Goal: Task Accomplishment & Management: Use online tool/utility

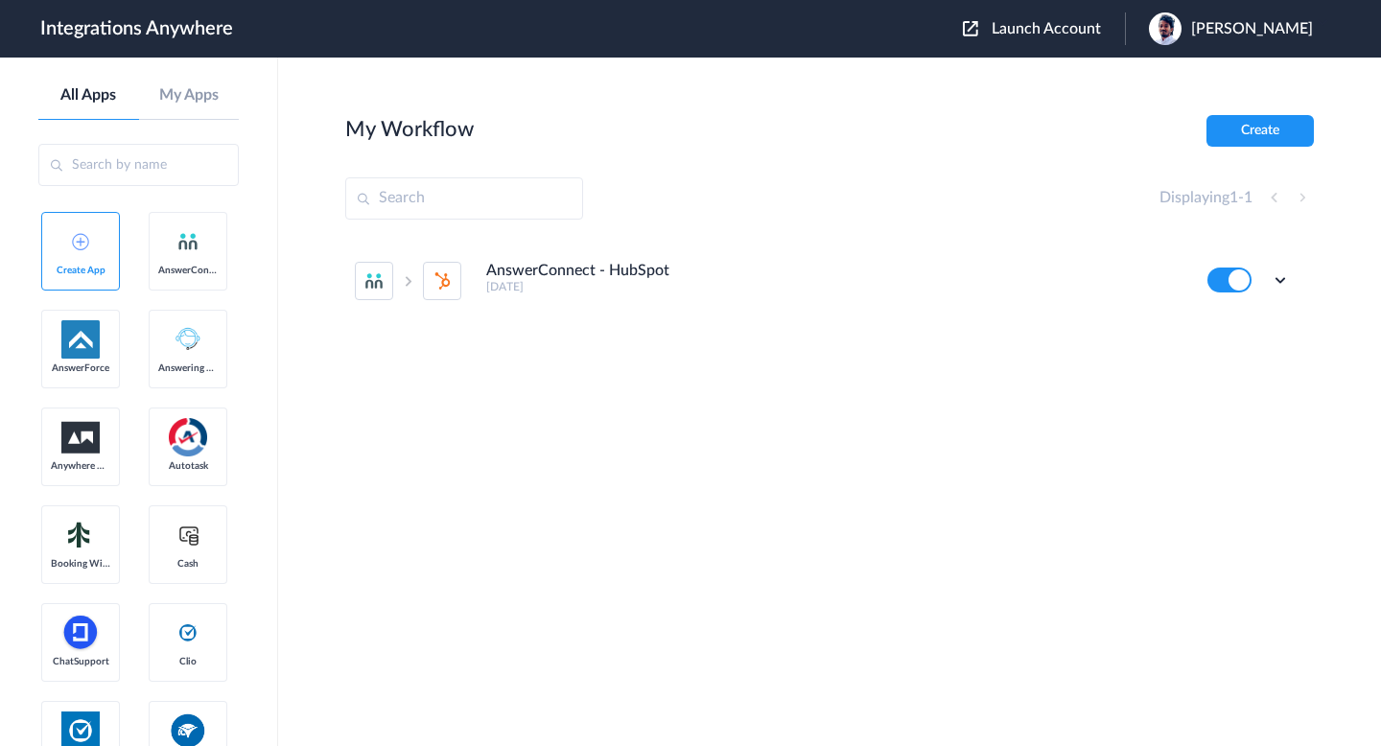
click at [1075, 21] on span "Launch Account" at bounding box center [1046, 28] width 109 height 15
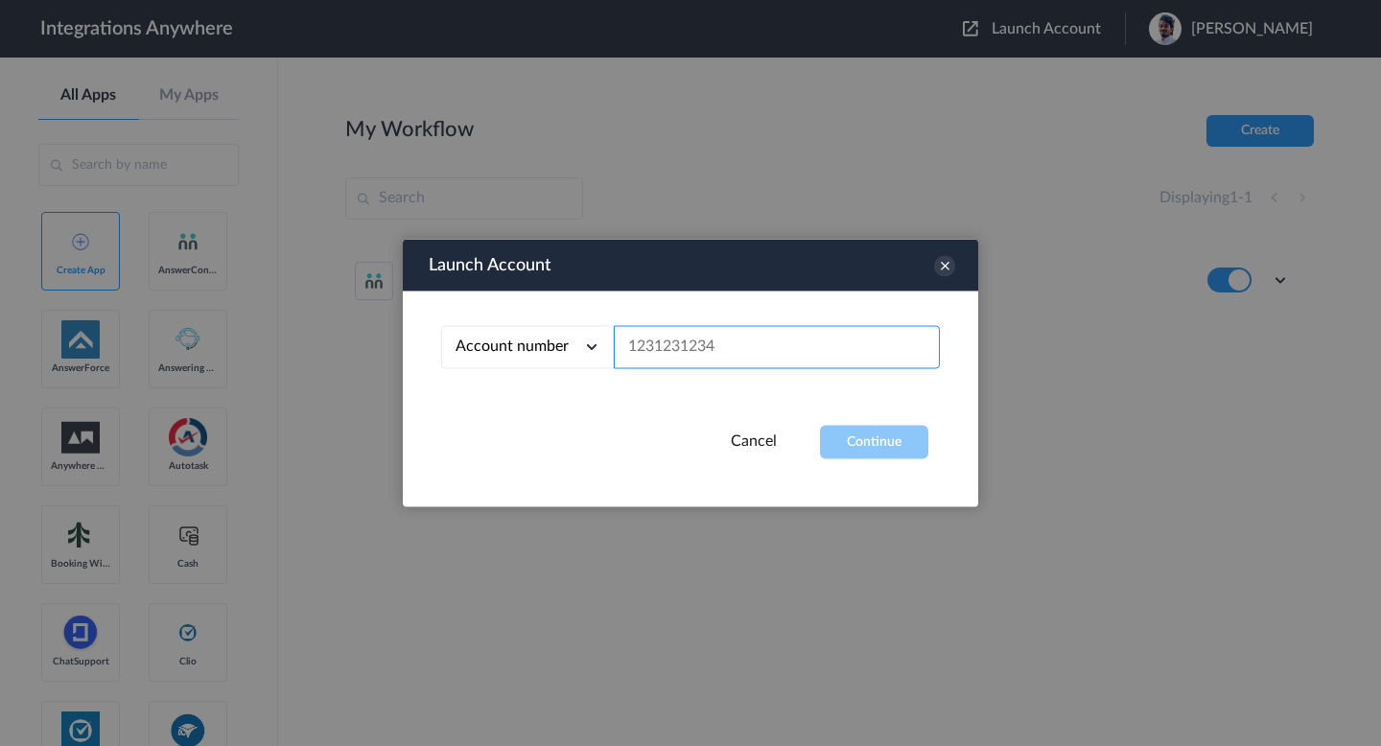
click at [758, 364] on input "text" at bounding box center [777, 347] width 326 height 43
paste input "9804122799"
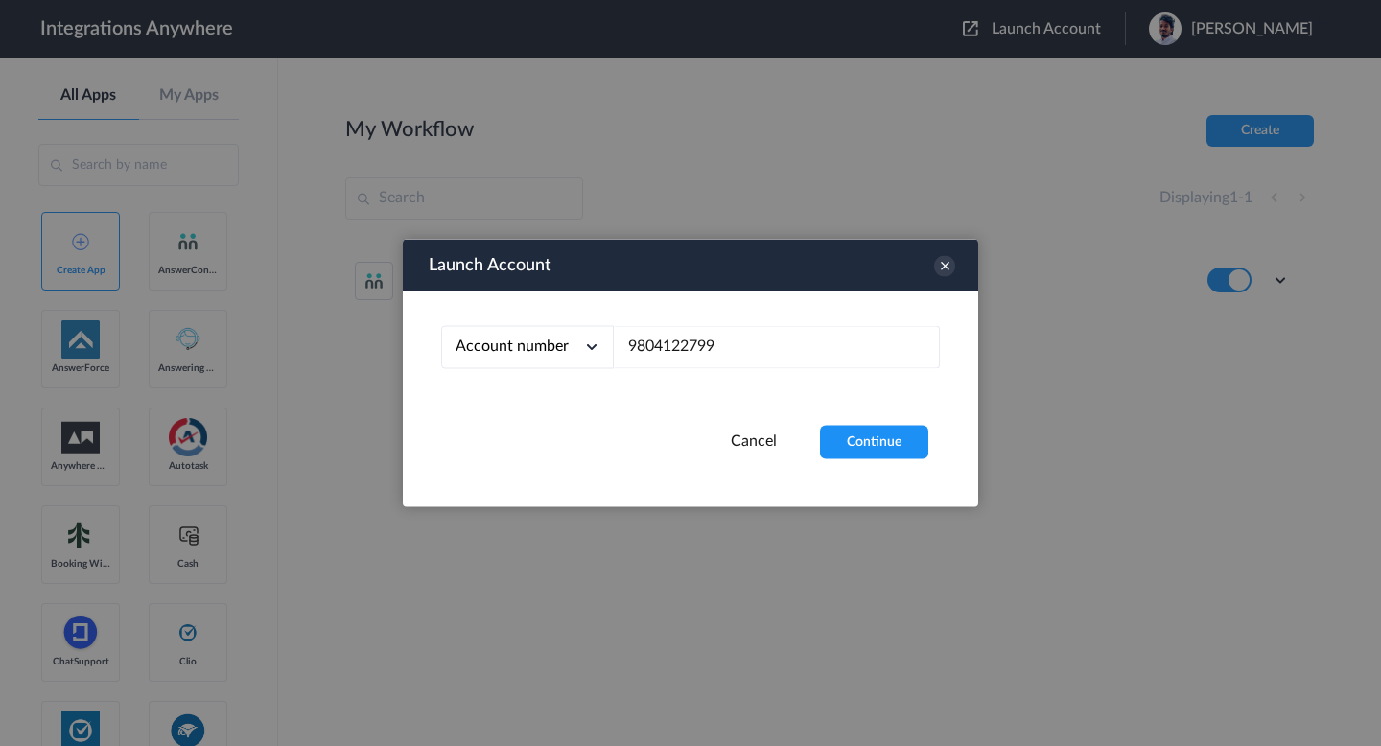
click at [955, 471] on div "Launch Account Account number Account number Email address 9804122799 Cancel Co…" at bounding box center [690, 374] width 575 height 268
click at [912, 461] on div "Launch Account Account number Account number Email address 9804122799 Cancel Co…" at bounding box center [690, 374] width 575 height 268
click at [887, 455] on button "Continue" at bounding box center [874, 443] width 108 height 34
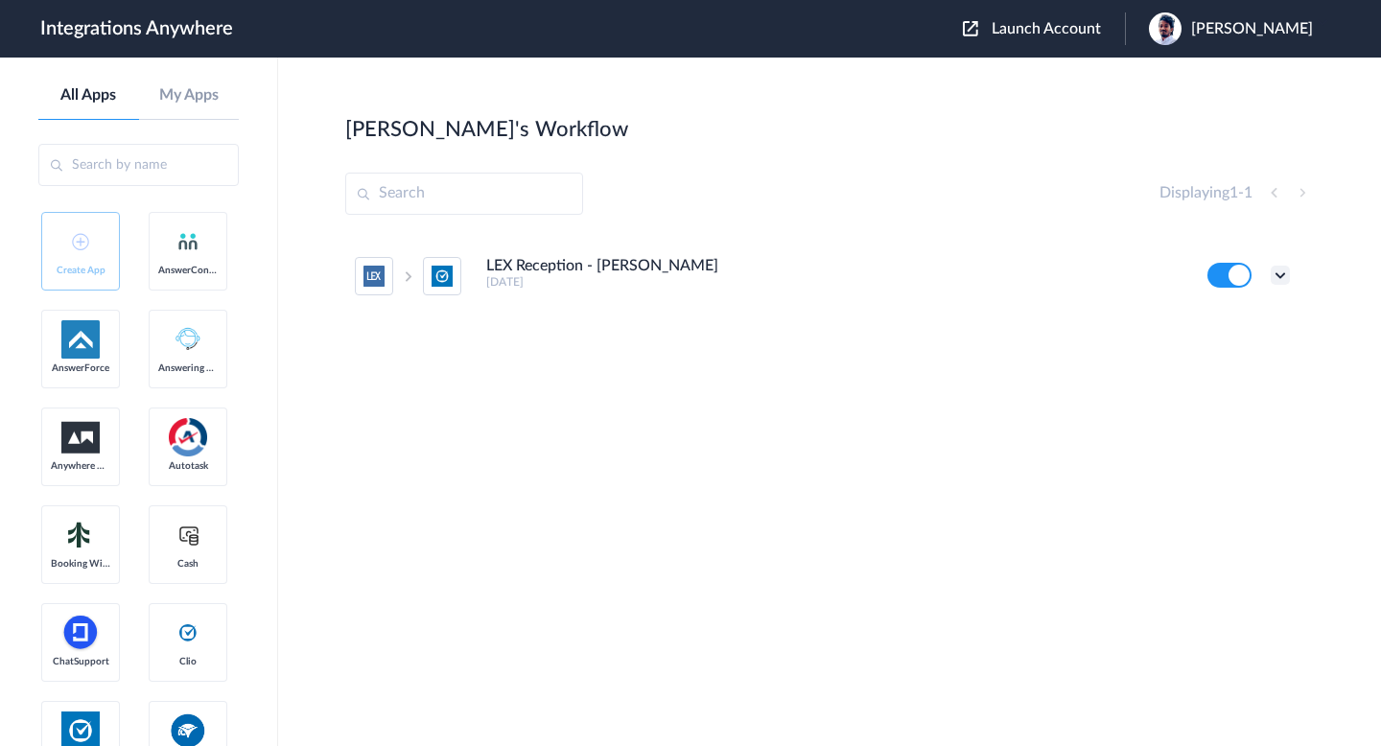
click at [1284, 271] on icon at bounding box center [1280, 275] width 19 height 19
click at [1240, 315] on li "Edit" at bounding box center [1227, 319] width 125 height 35
click at [1060, 32] on span "Launch Account" at bounding box center [1046, 28] width 109 height 15
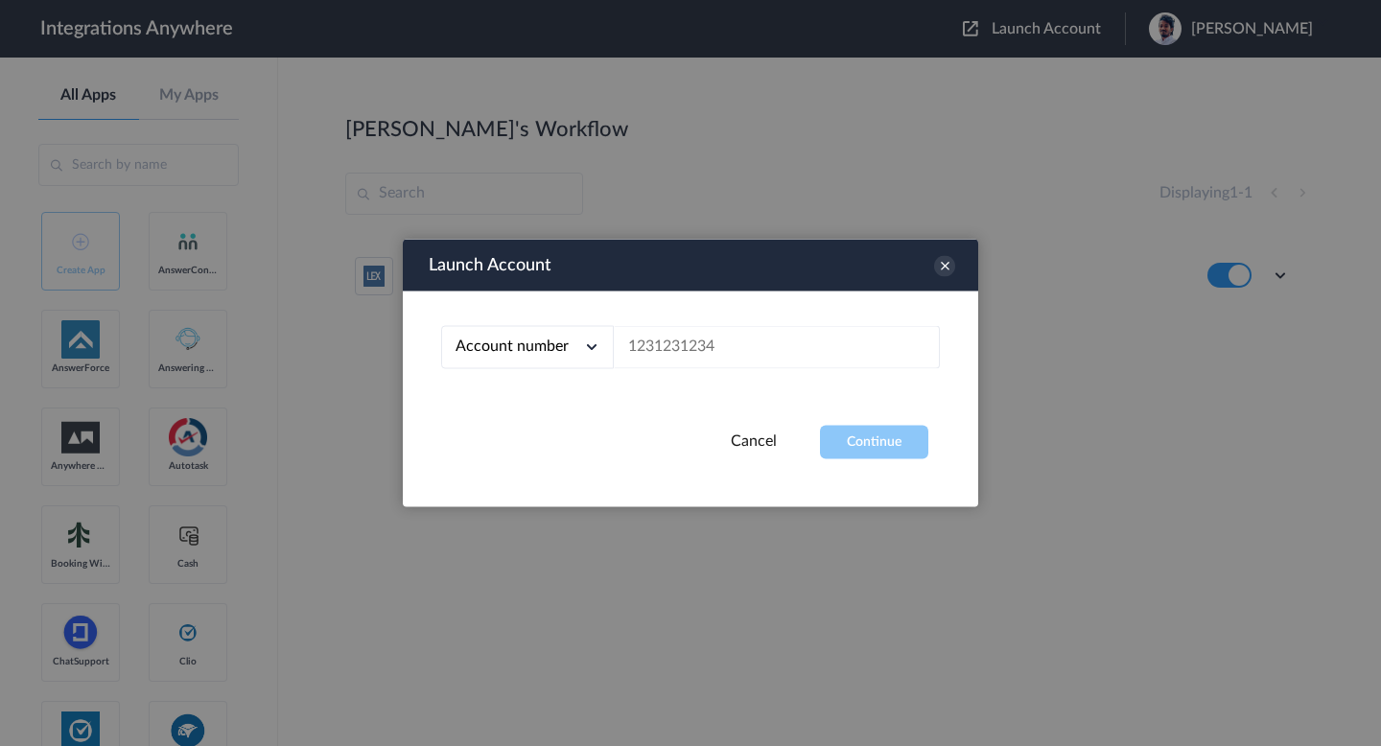
click at [708, 378] on div "Account number Account number Email address" at bounding box center [690, 359] width 575 height 134
click at [707, 356] on input "text" at bounding box center [777, 347] width 326 height 43
paste input "7373482638"
type input "7373482638"
click at [874, 448] on button "Continue" at bounding box center [874, 443] width 108 height 34
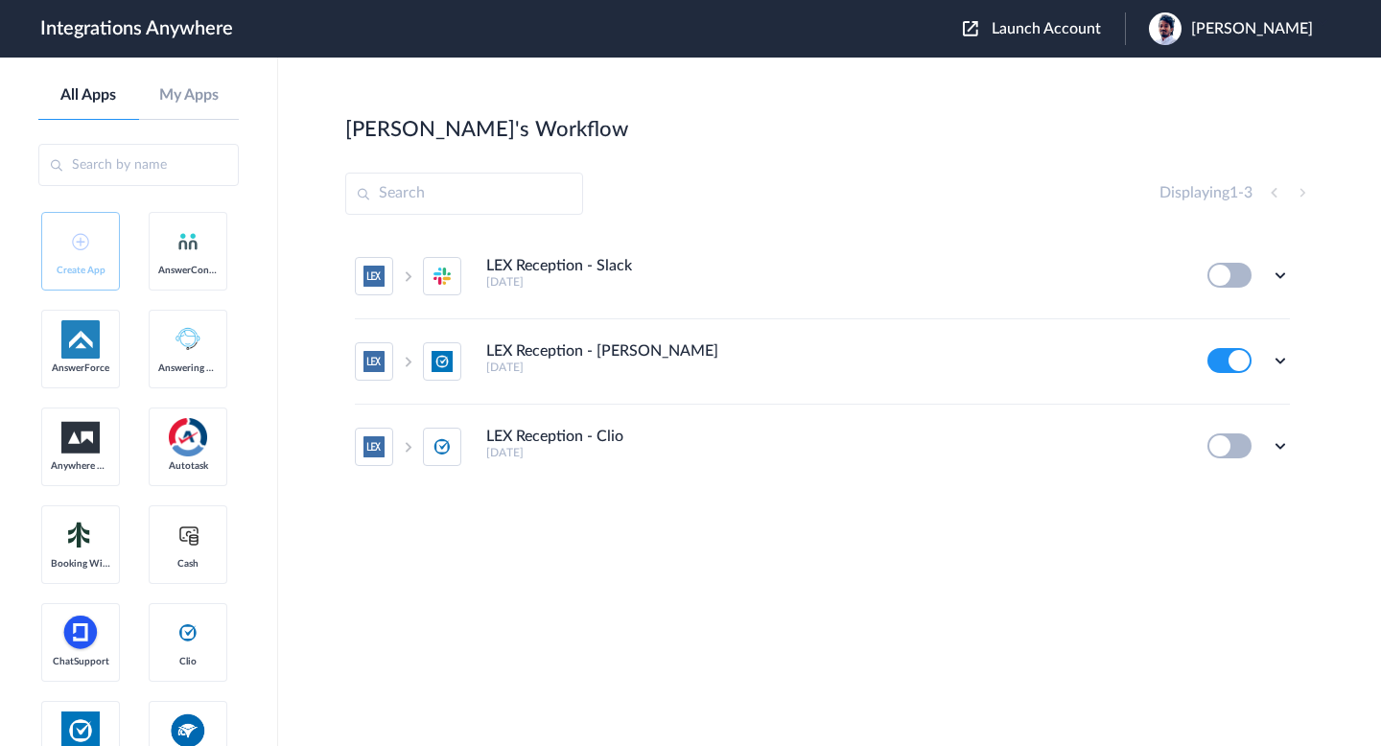
click at [1271, 367] on div at bounding box center [1280, 360] width 19 height 19
click at [1275, 356] on icon at bounding box center [1280, 360] width 19 height 19
click at [1228, 403] on li "Edit" at bounding box center [1227, 404] width 125 height 35
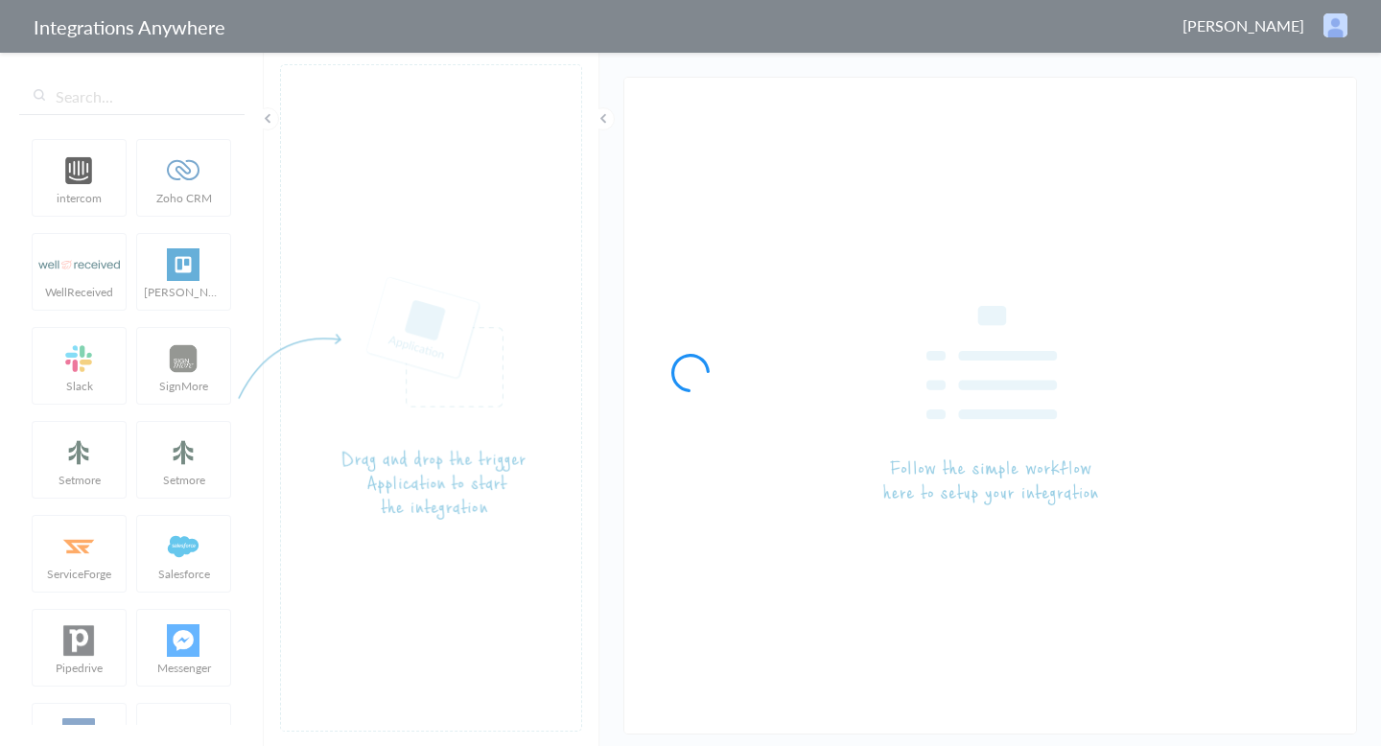
type input "LEX Reception - [PERSON_NAME]"
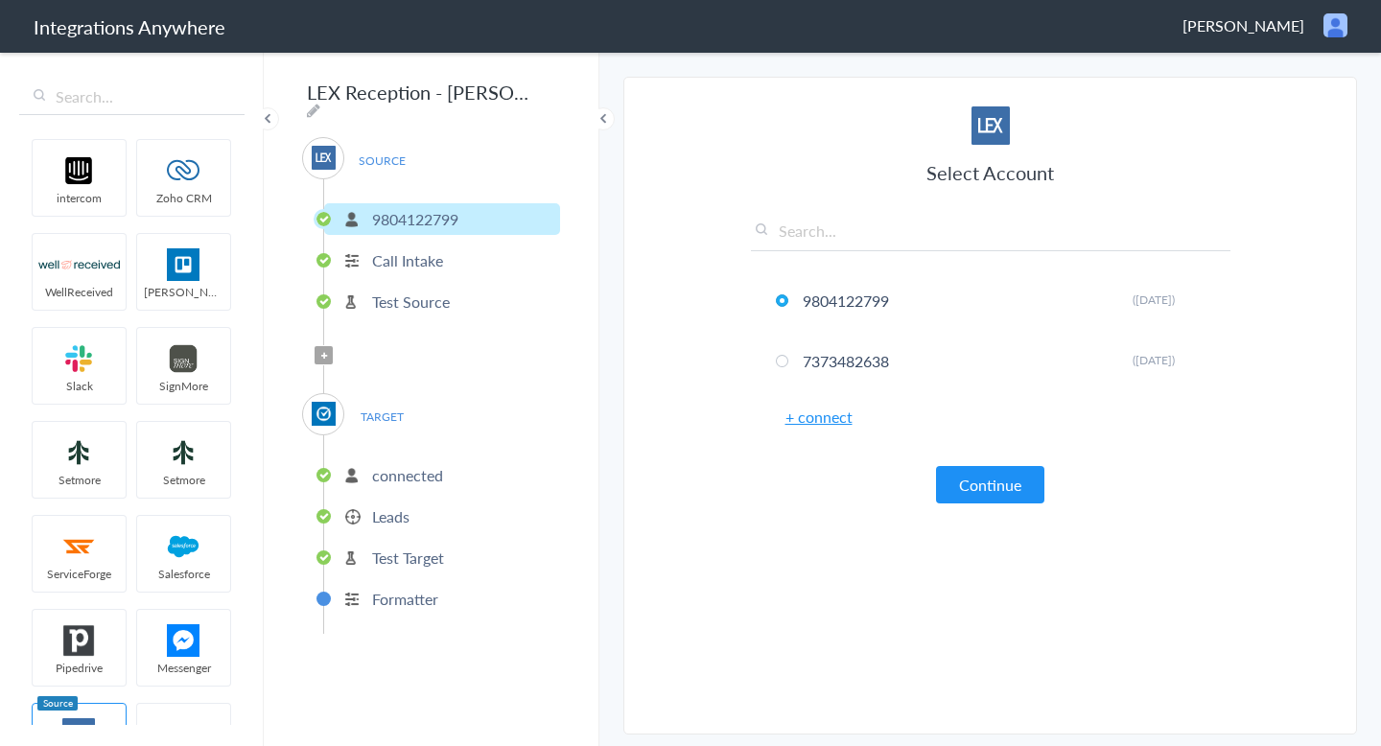
click at [476, 225] on li "9804122799" at bounding box center [442, 219] width 236 height 32
click at [449, 258] on li "Call Intake" at bounding box center [442, 261] width 236 height 32
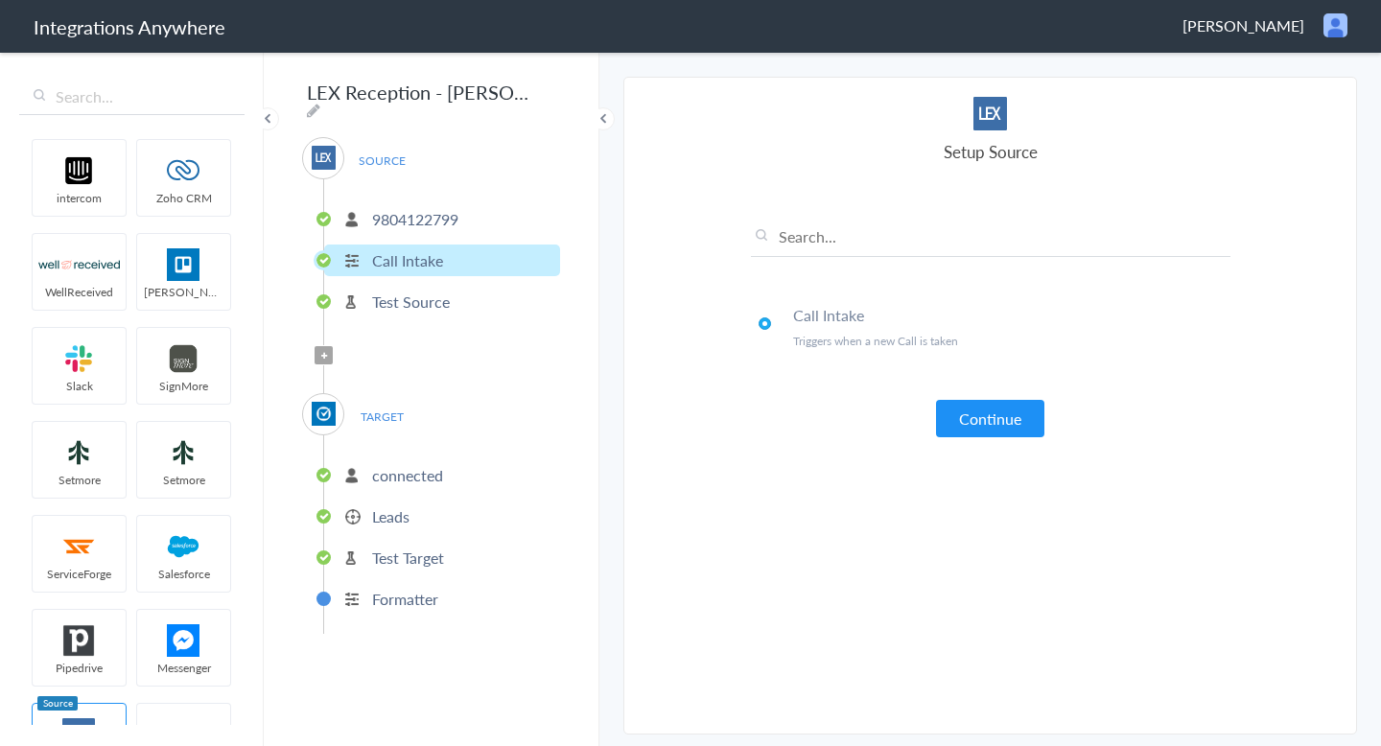
click at [434, 291] on p "Test Source" at bounding box center [411, 302] width 78 height 22
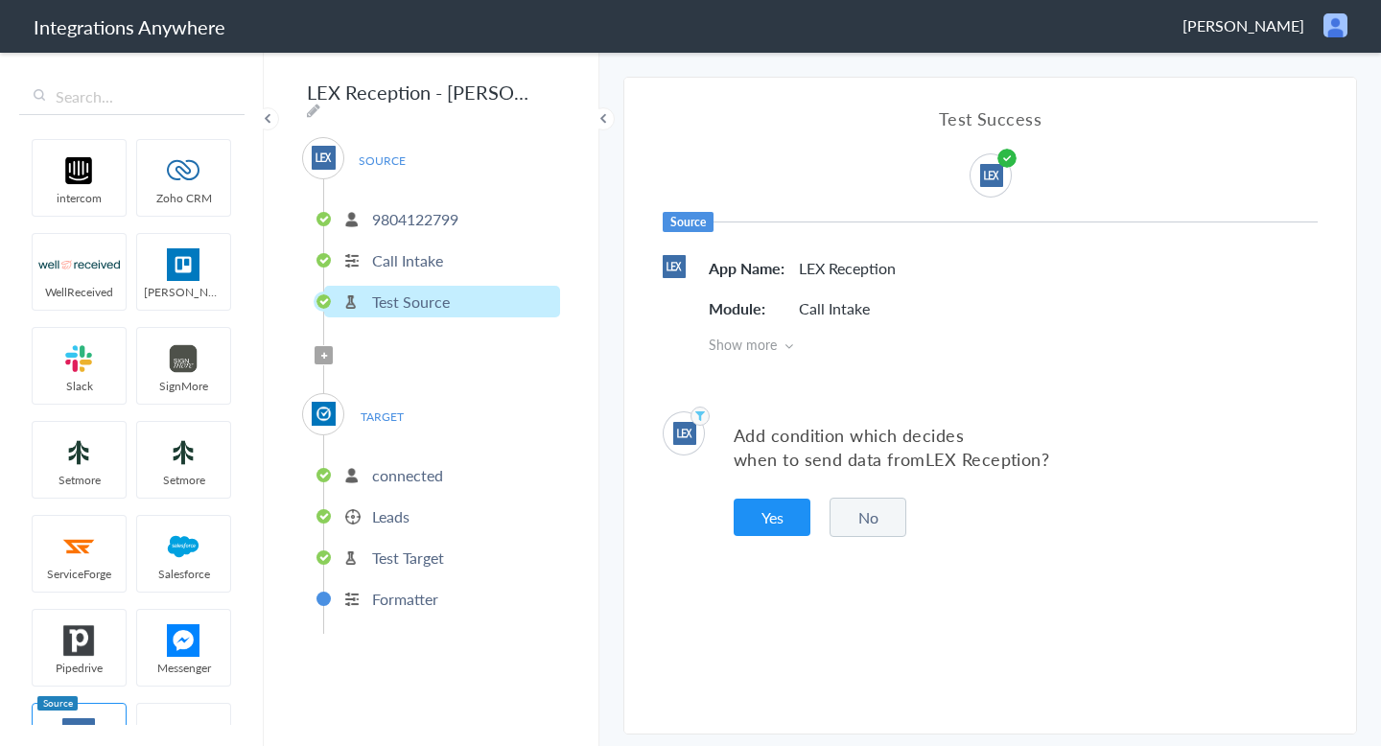
click at [367, 406] on span "TARGET" at bounding box center [381, 417] width 73 height 26
click at [389, 464] on p "connected" at bounding box center [407, 475] width 71 height 22
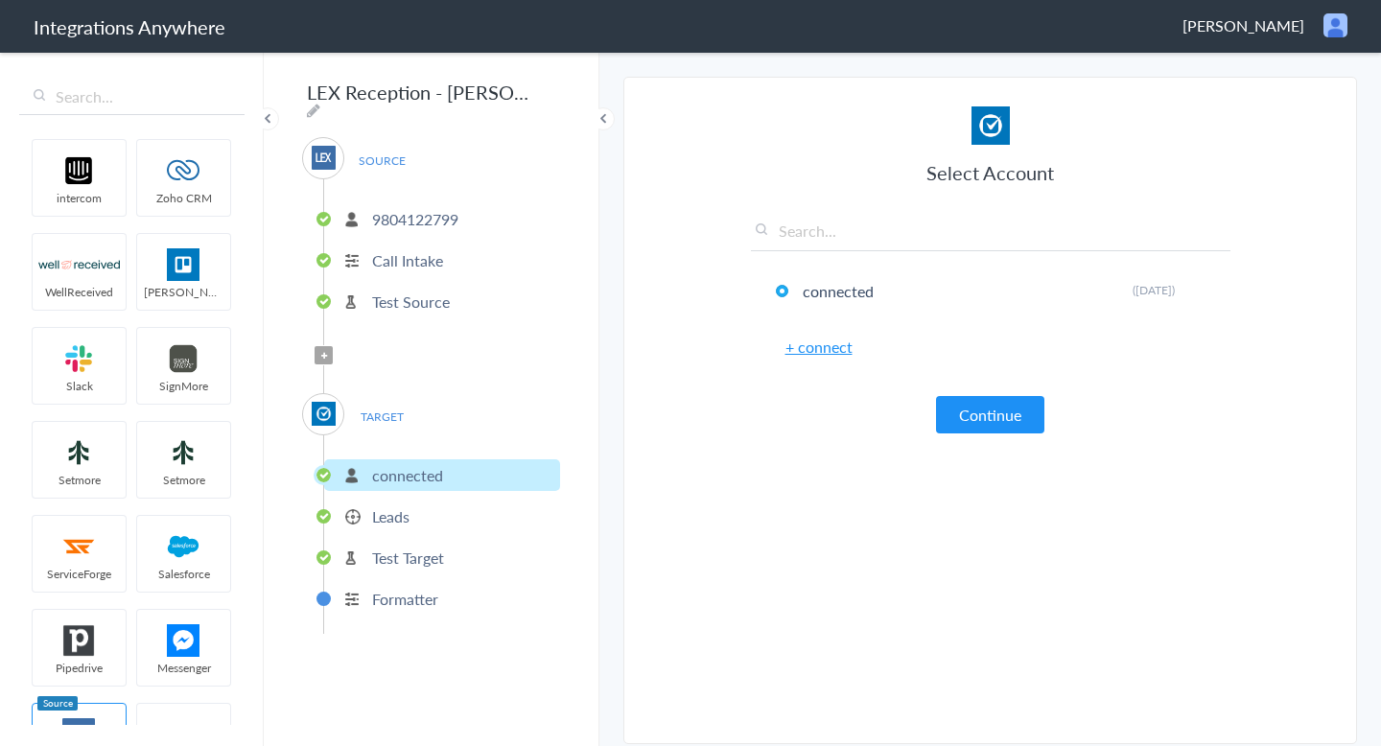
click at [387, 510] on p "Leads" at bounding box center [390, 516] width 37 height 22
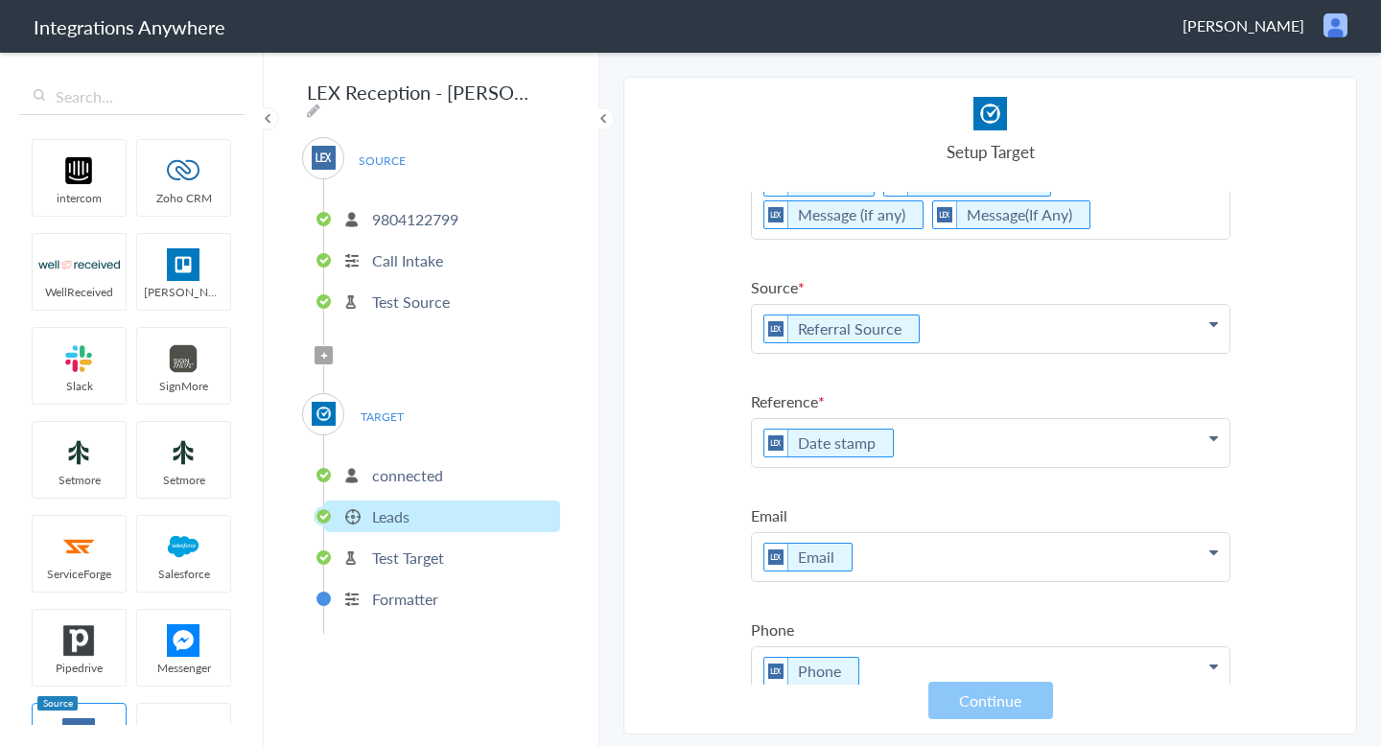
scroll to position [339, 0]
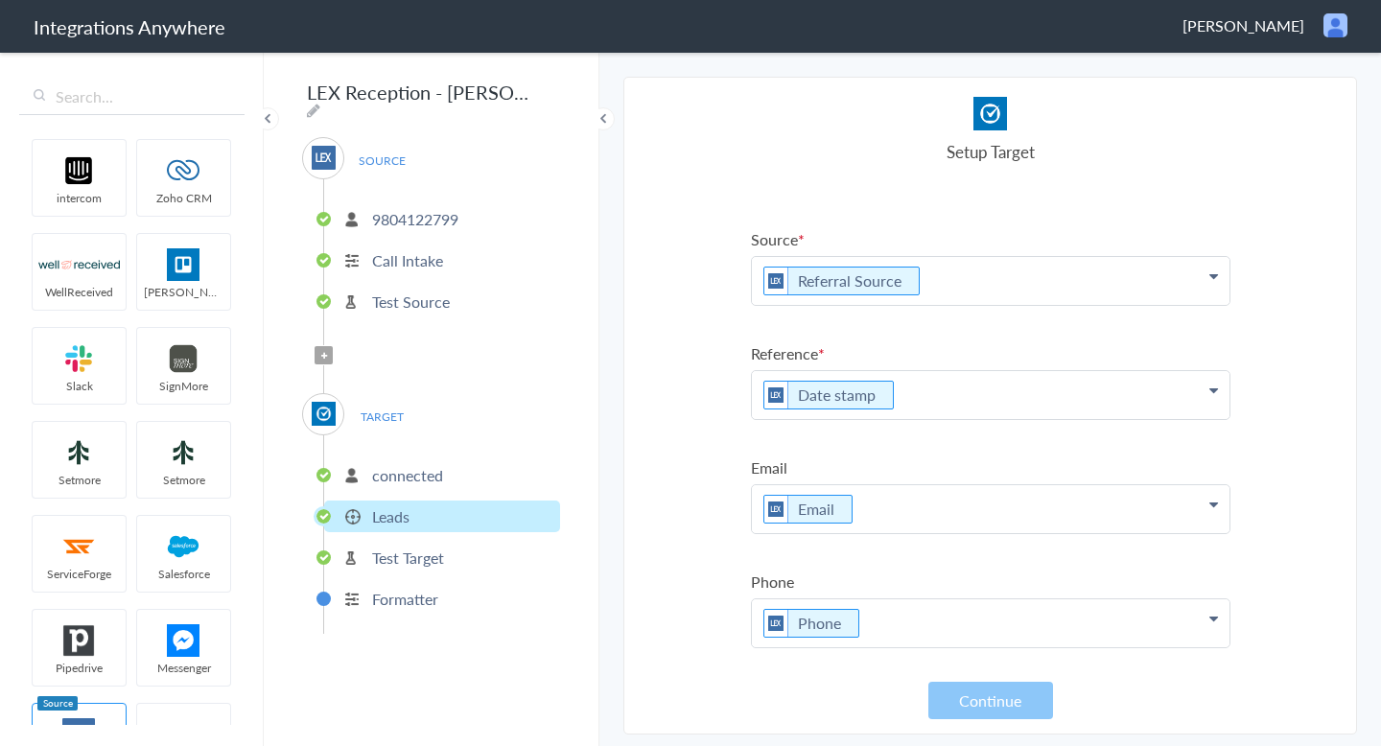
click at [463, 549] on li "Test Target" at bounding box center [442, 558] width 236 height 32
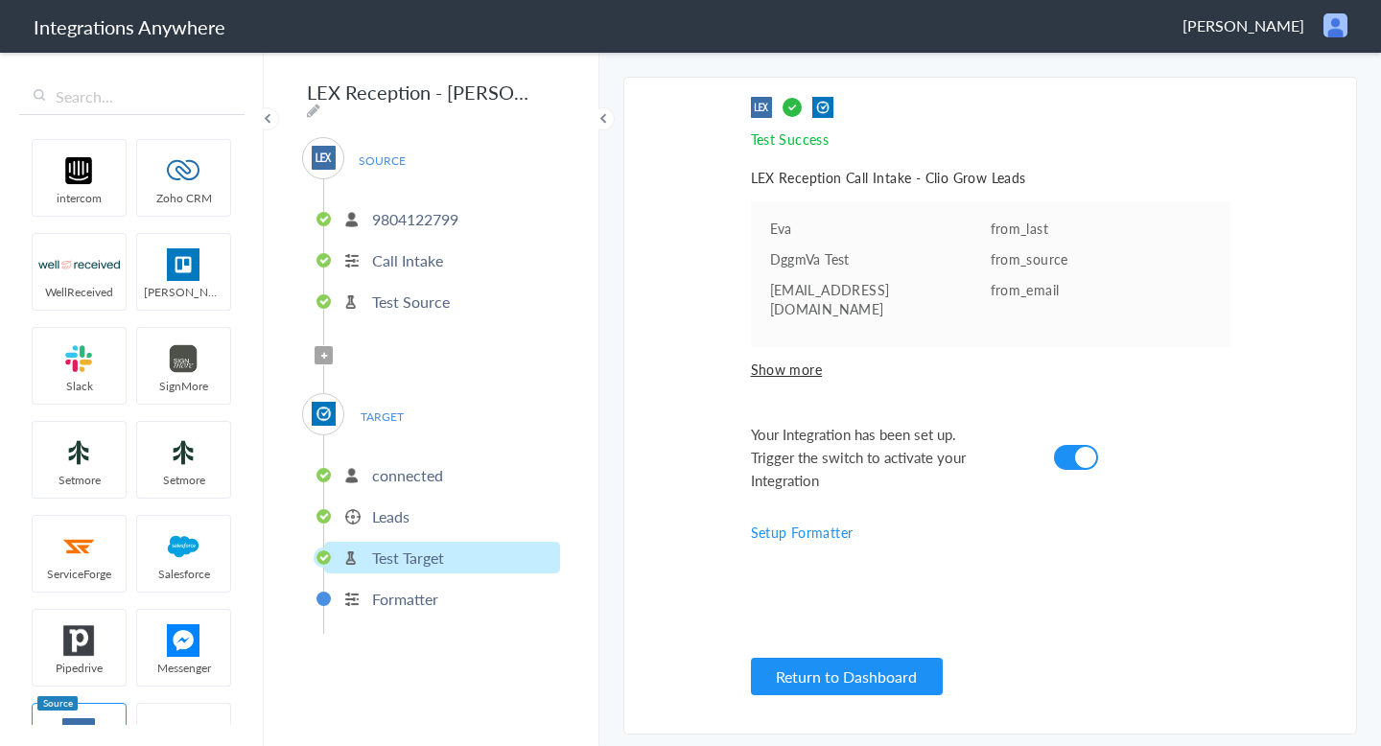
click at [408, 464] on p "connected" at bounding box center [407, 475] width 71 height 22
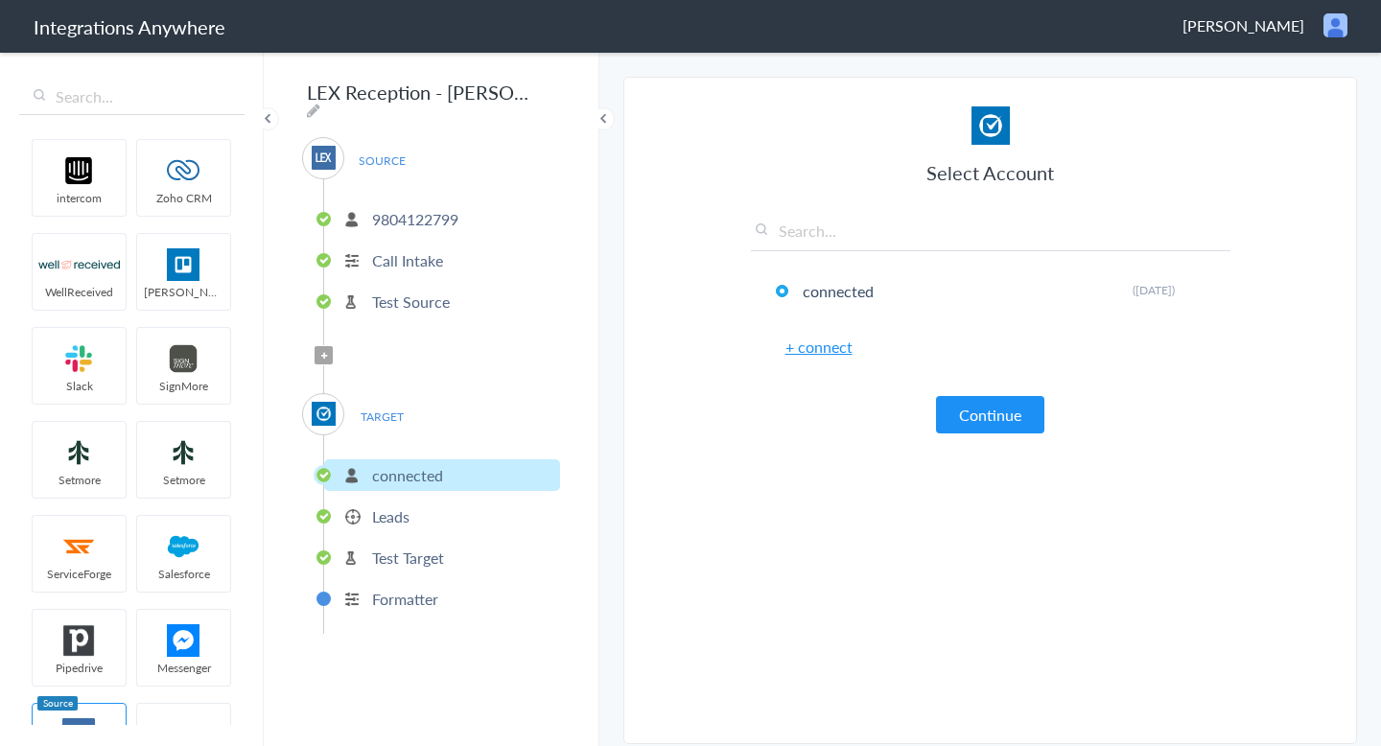
click at [391, 419] on span "TARGET" at bounding box center [381, 417] width 73 height 26
click at [389, 410] on span "TARGET" at bounding box center [381, 417] width 73 height 26
click at [392, 506] on p "Leads" at bounding box center [390, 516] width 37 height 22
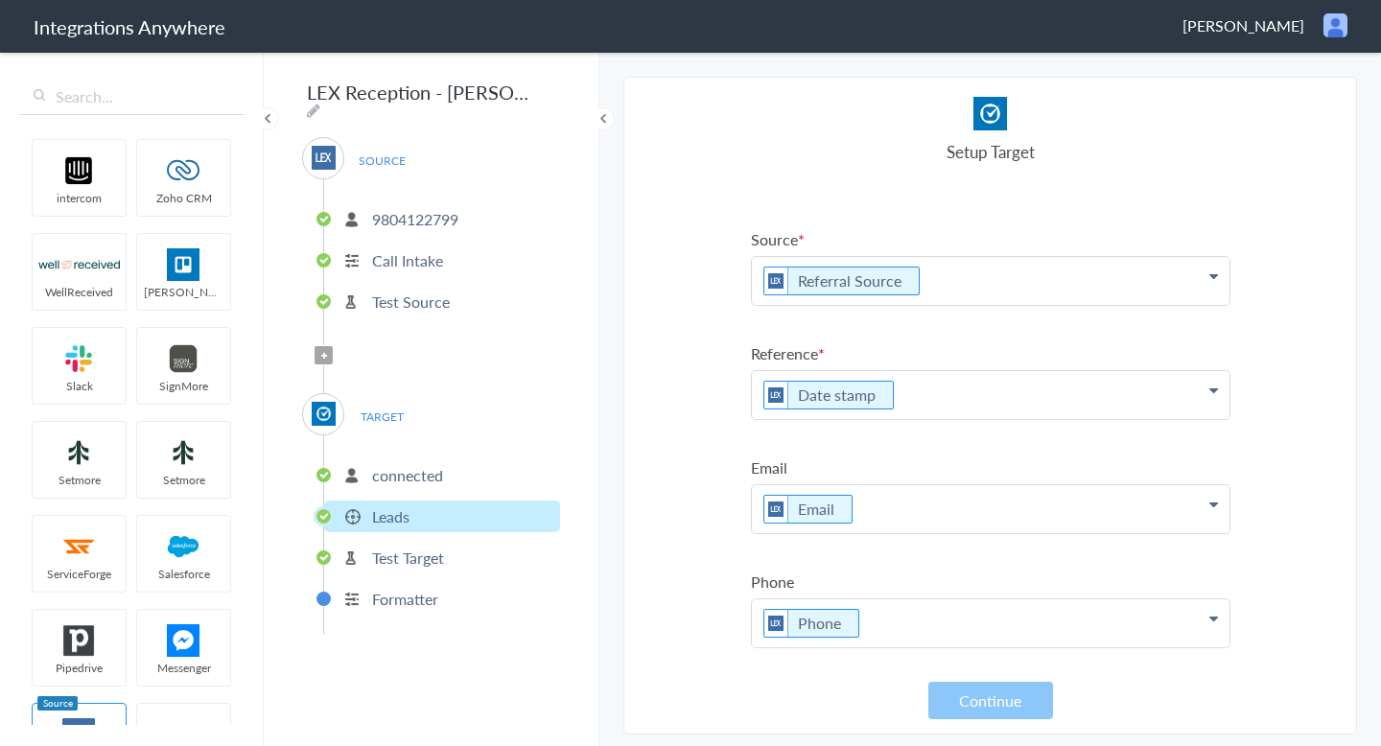
click at [455, 552] on li "Test Target" at bounding box center [442, 558] width 236 height 32
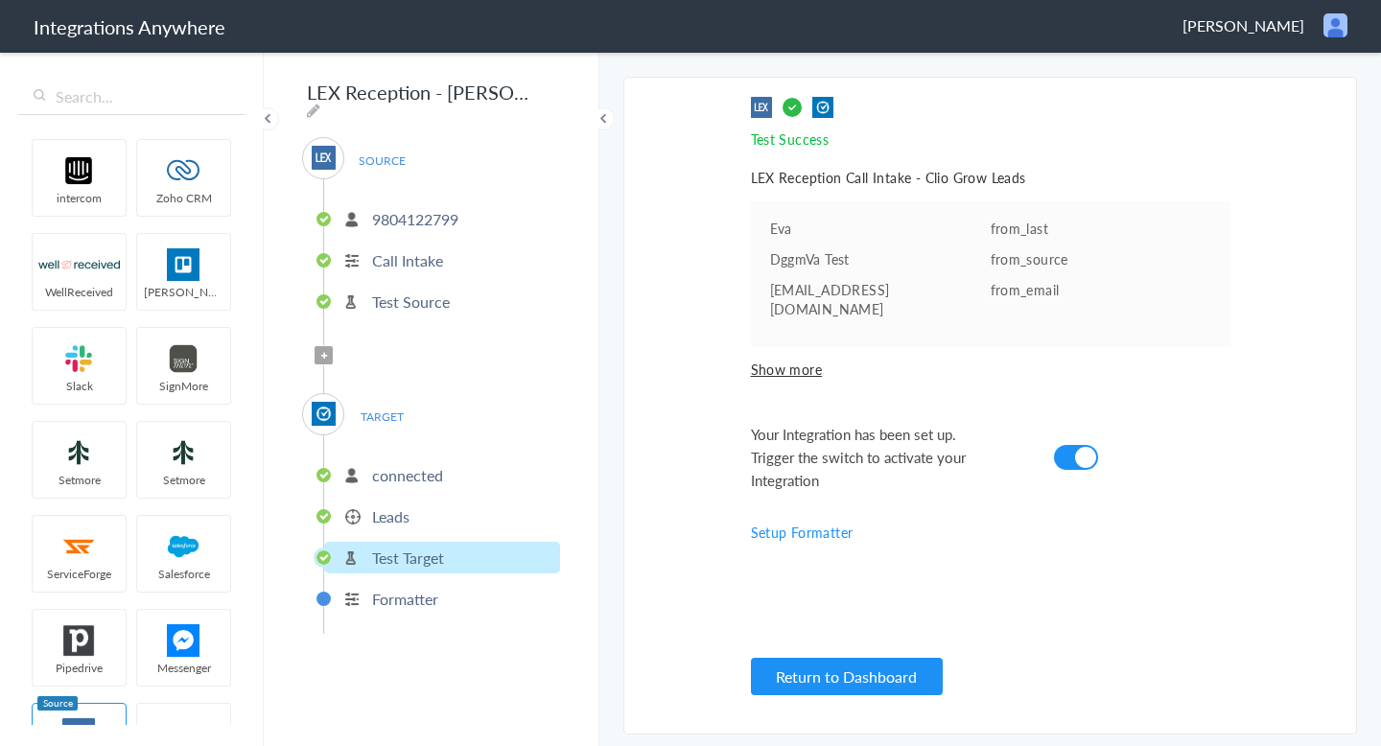
click at [439, 583] on li "Formatter" at bounding box center [442, 599] width 236 height 32
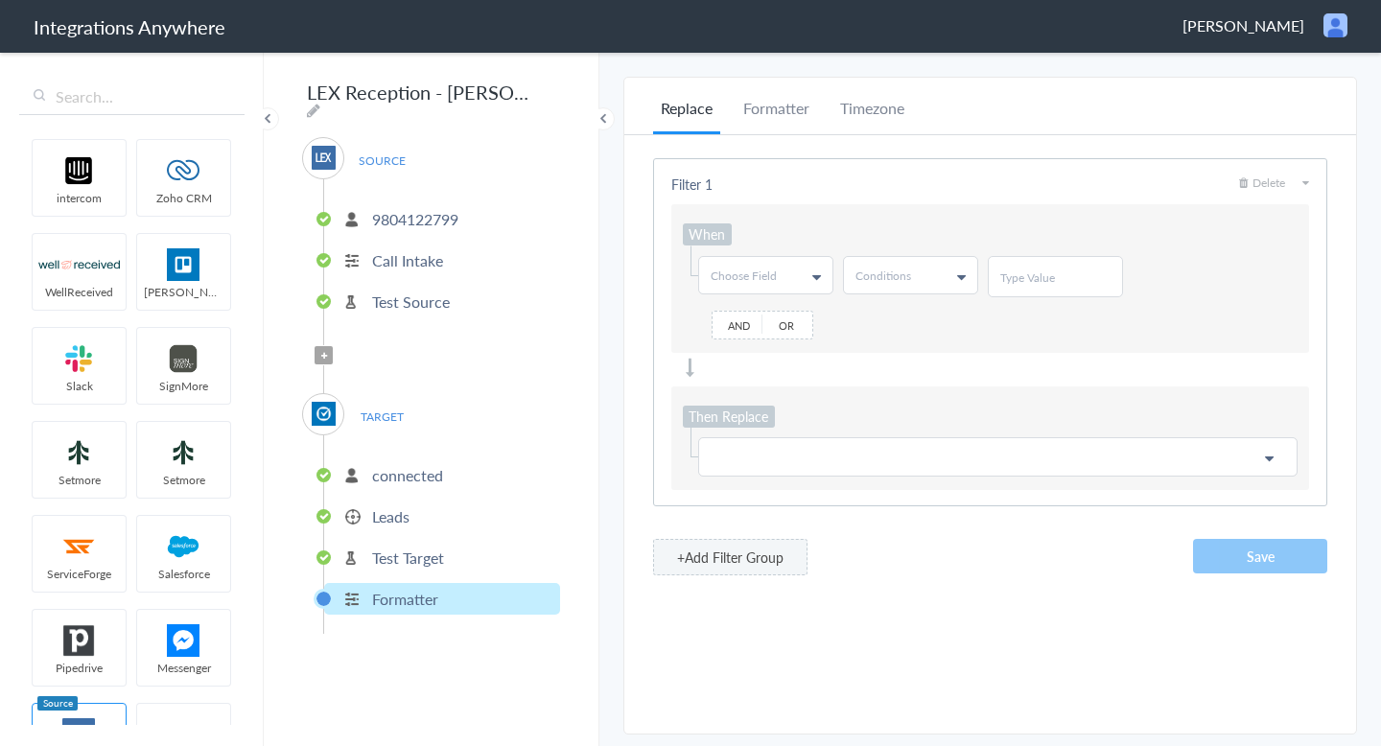
click at [437, 552] on p "Test Target" at bounding box center [408, 558] width 72 height 22
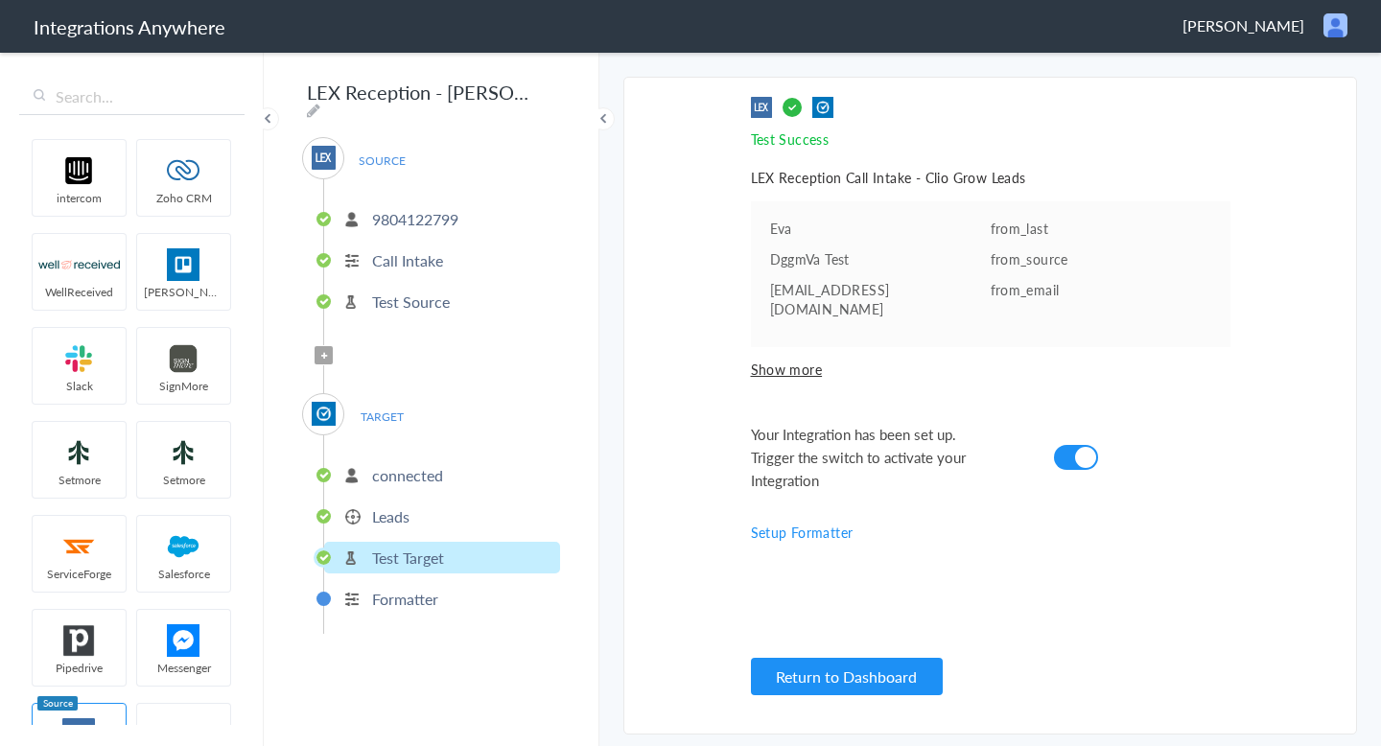
click at [420, 501] on li "Leads" at bounding box center [442, 517] width 236 height 32
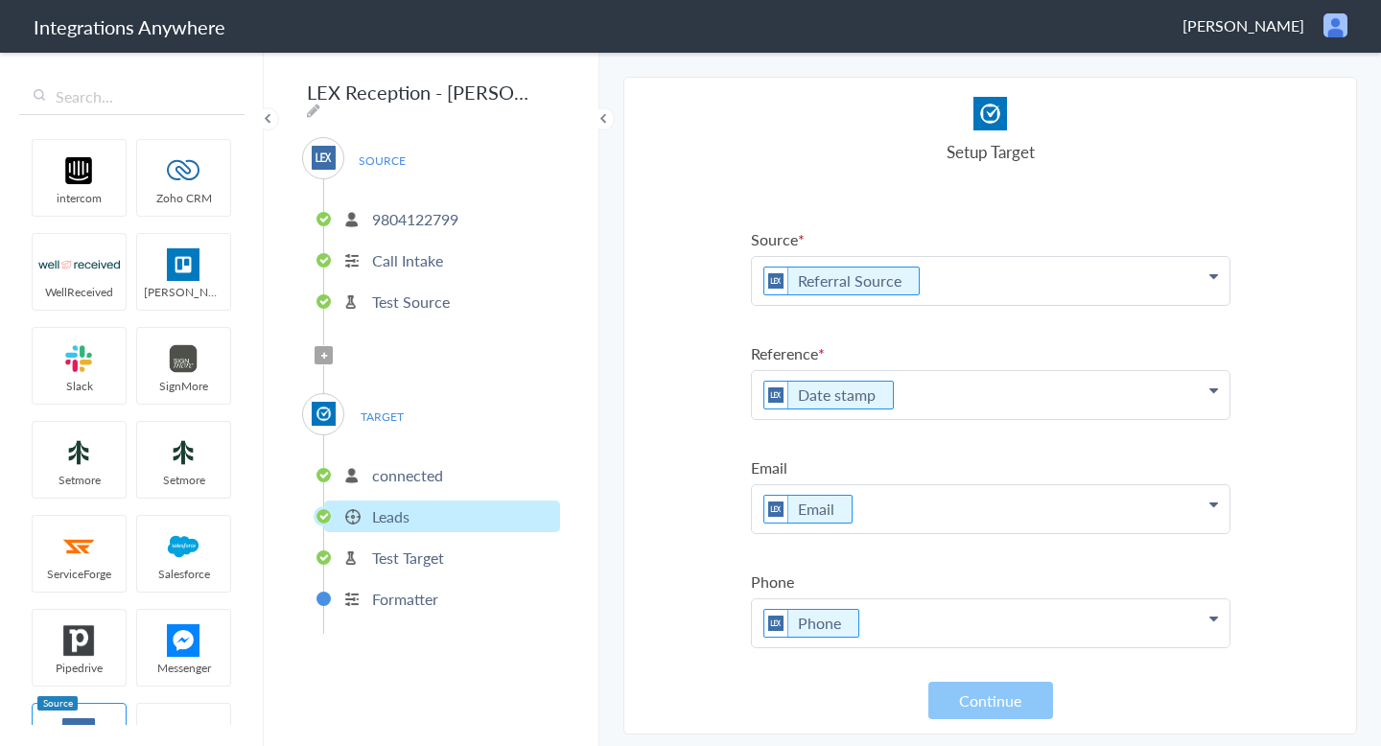
click at [416, 465] on p "connected" at bounding box center [407, 475] width 71 height 22
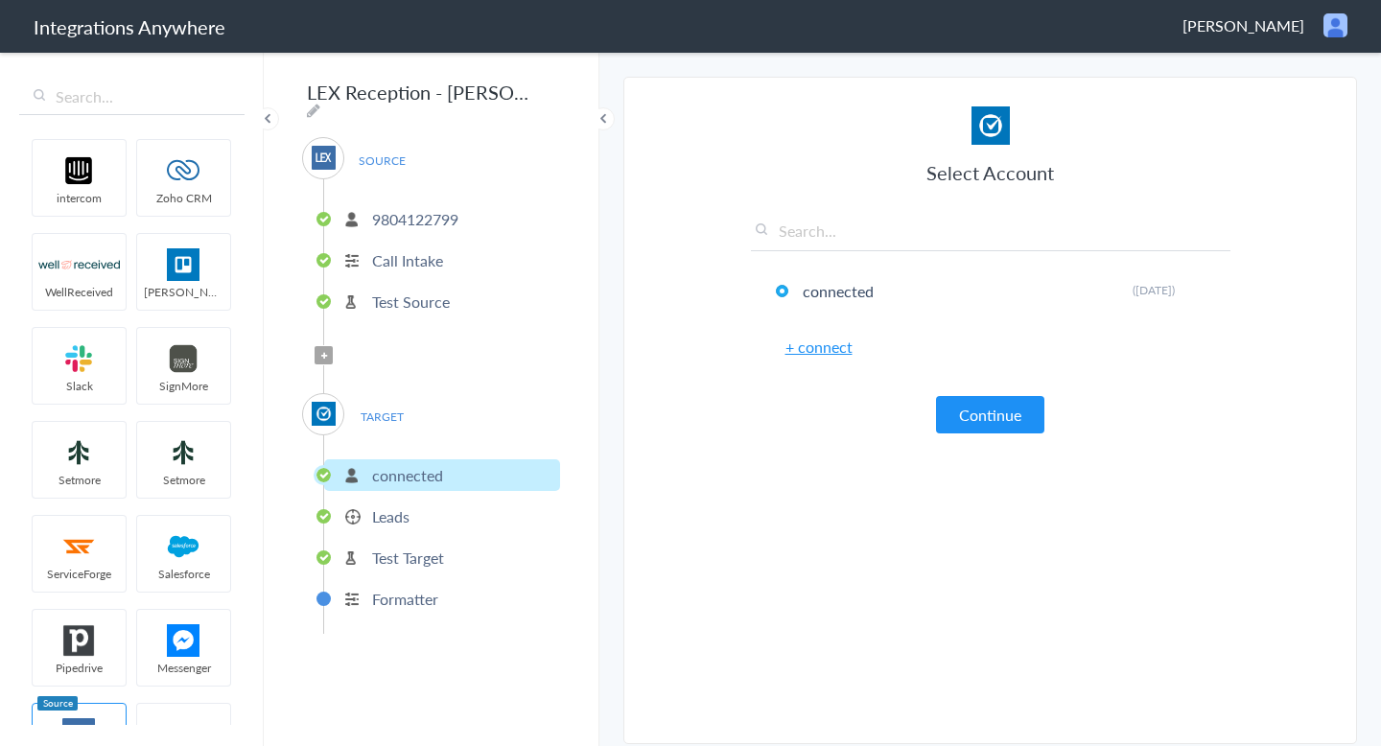
click at [404, 292] on p "Test Source" at bounding box center [411, 302] width 78 height 22
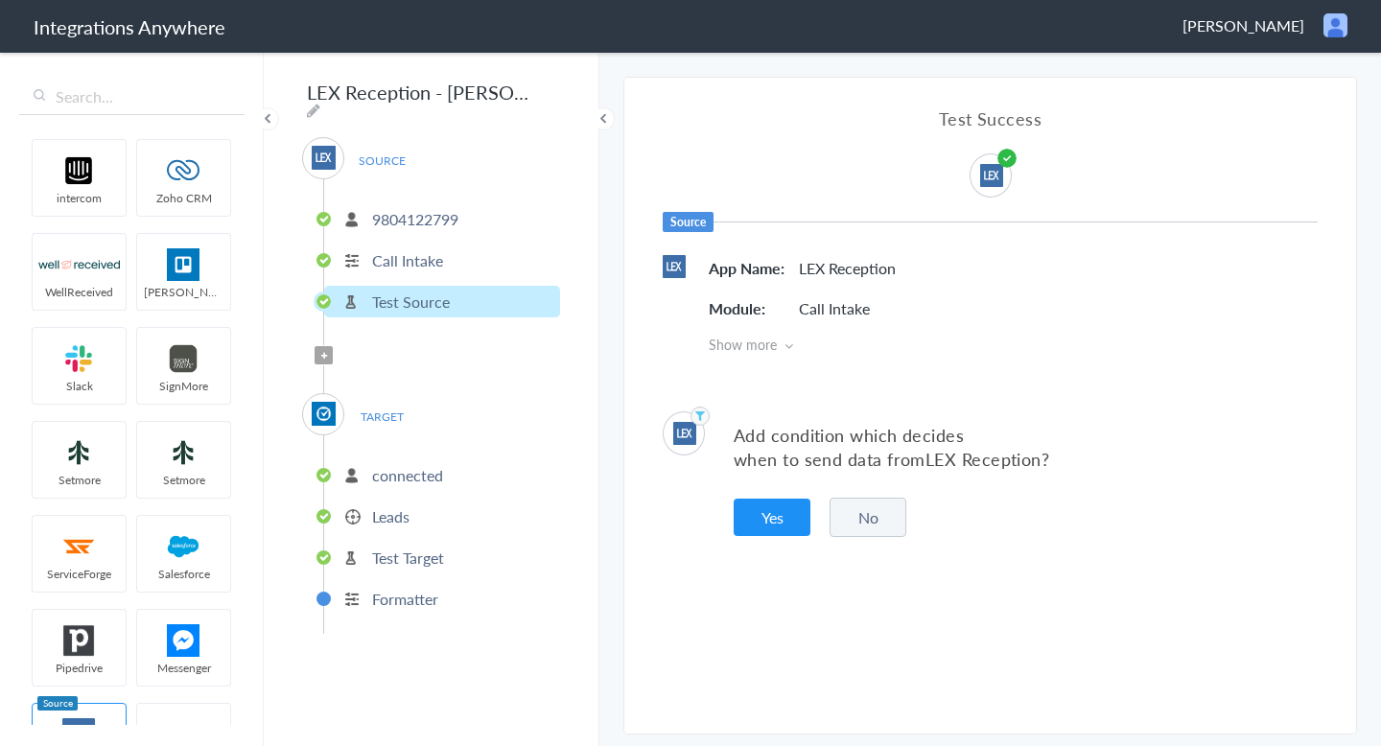
click at [422, 249] on p "Call Intake" at bounding box center [407, 260] width 71 height 22
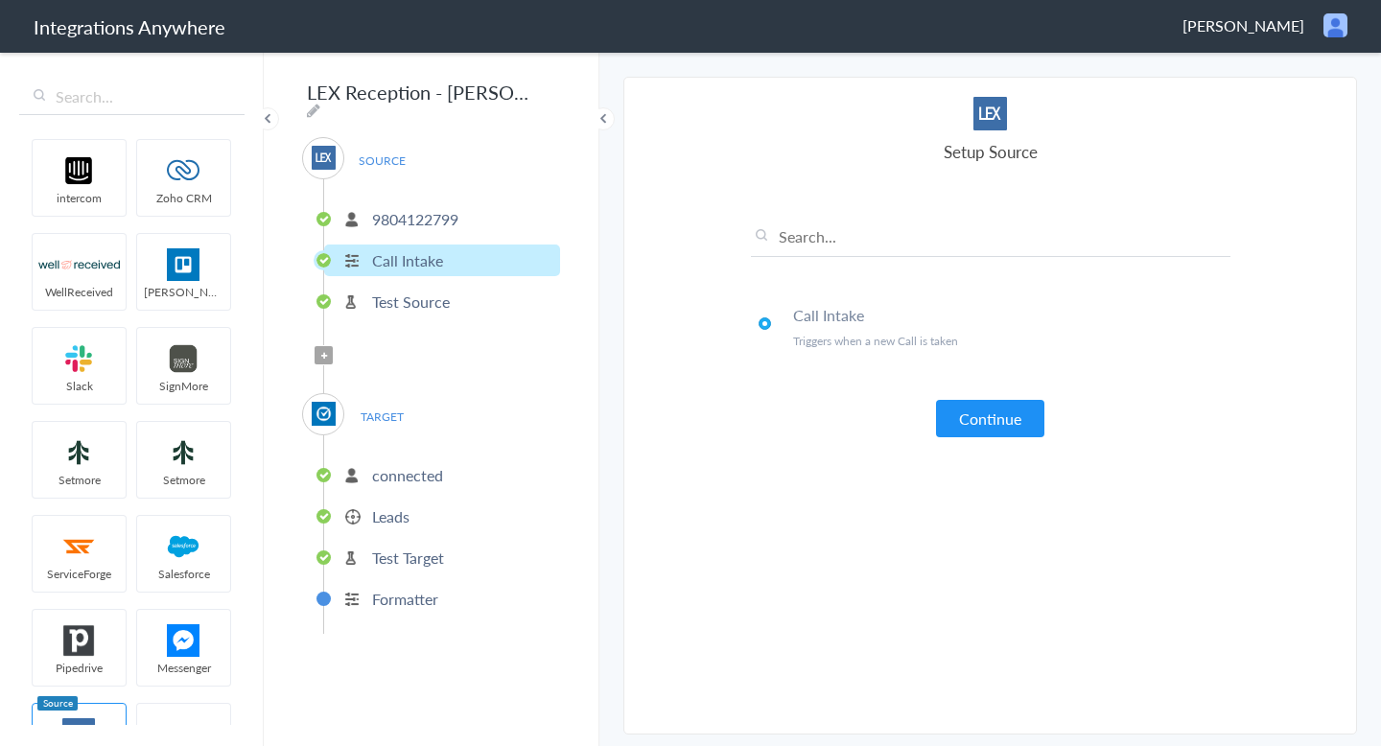
click at [423, 208] on p "9804122799" at bounding box center [415, 219] width 86 height 22
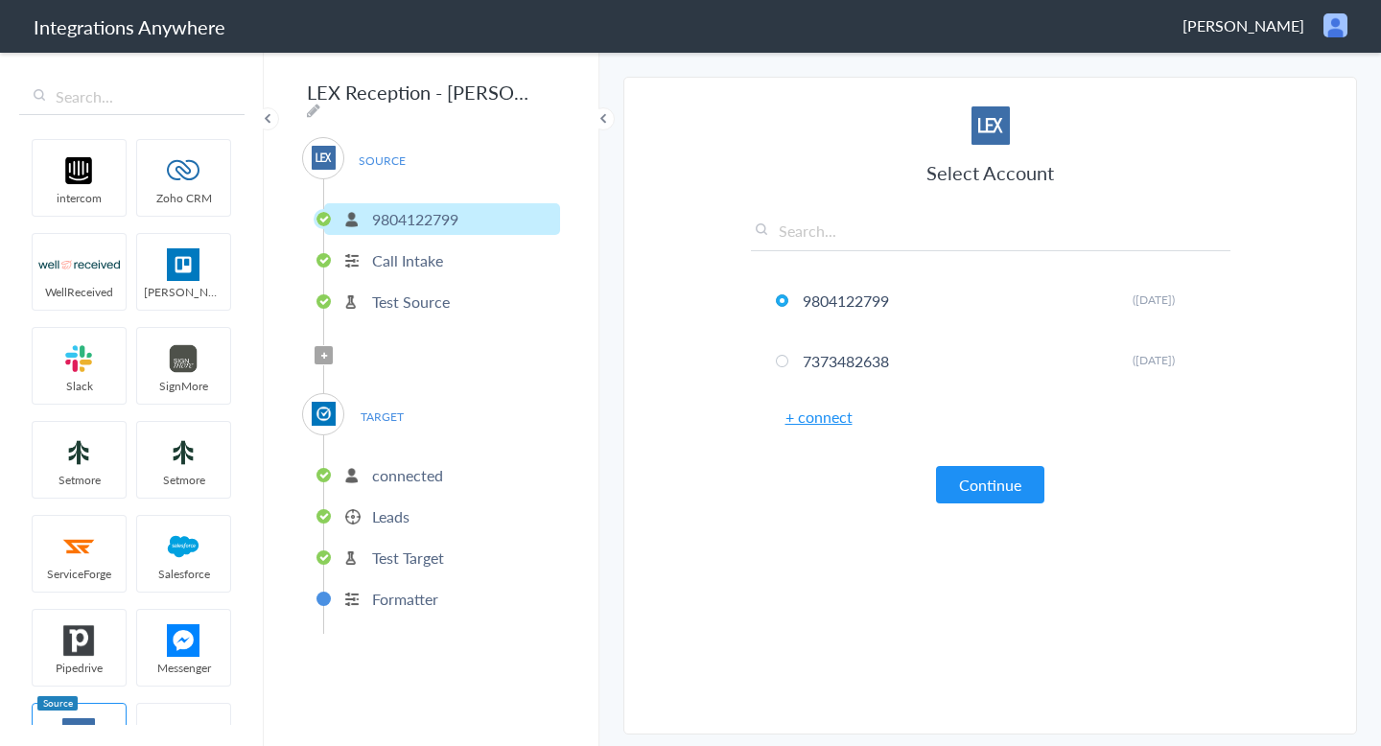
click at [385, 482] on li "connected" at bounding box center [442, 475] width 236 height 32
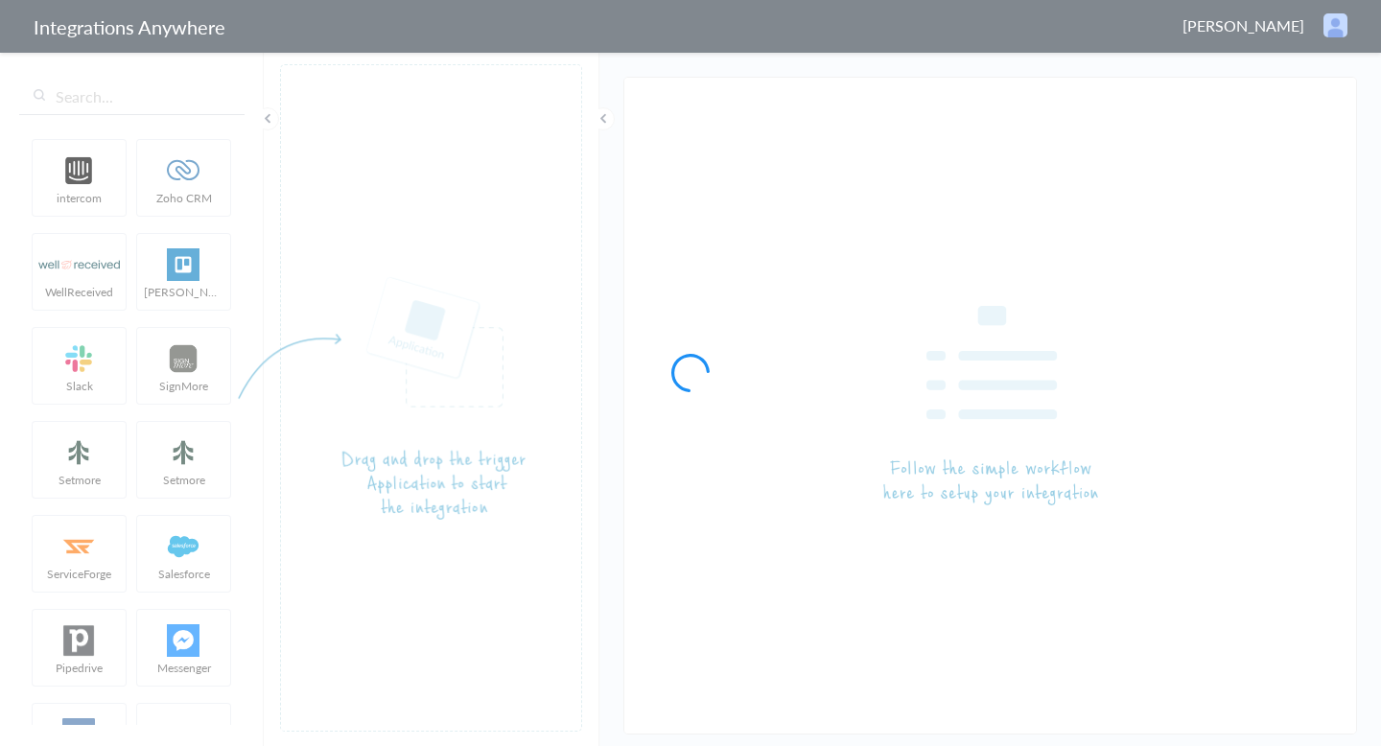
type input "LEX Reception - [PERSON_NAME]"
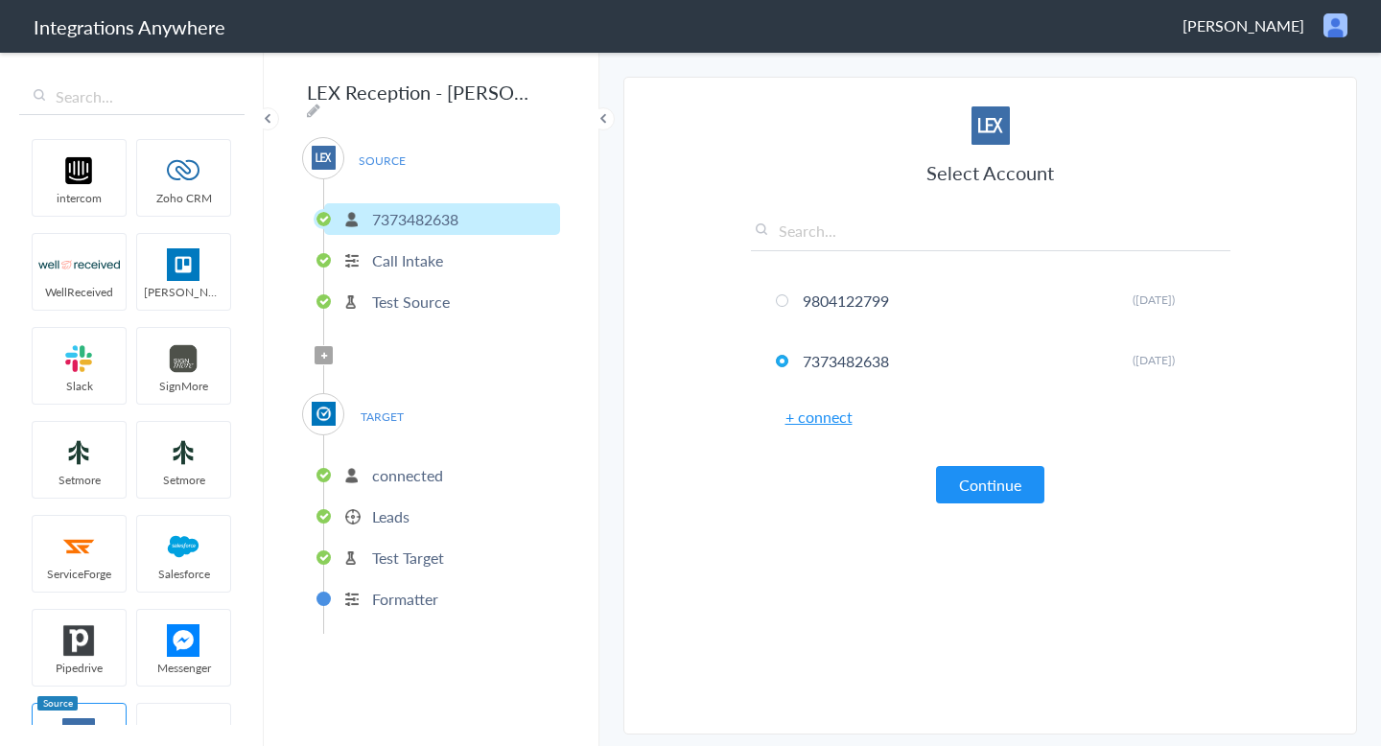
click at [398, 475] on p "connected" at bounding box center [407, 475] width 71 height 22
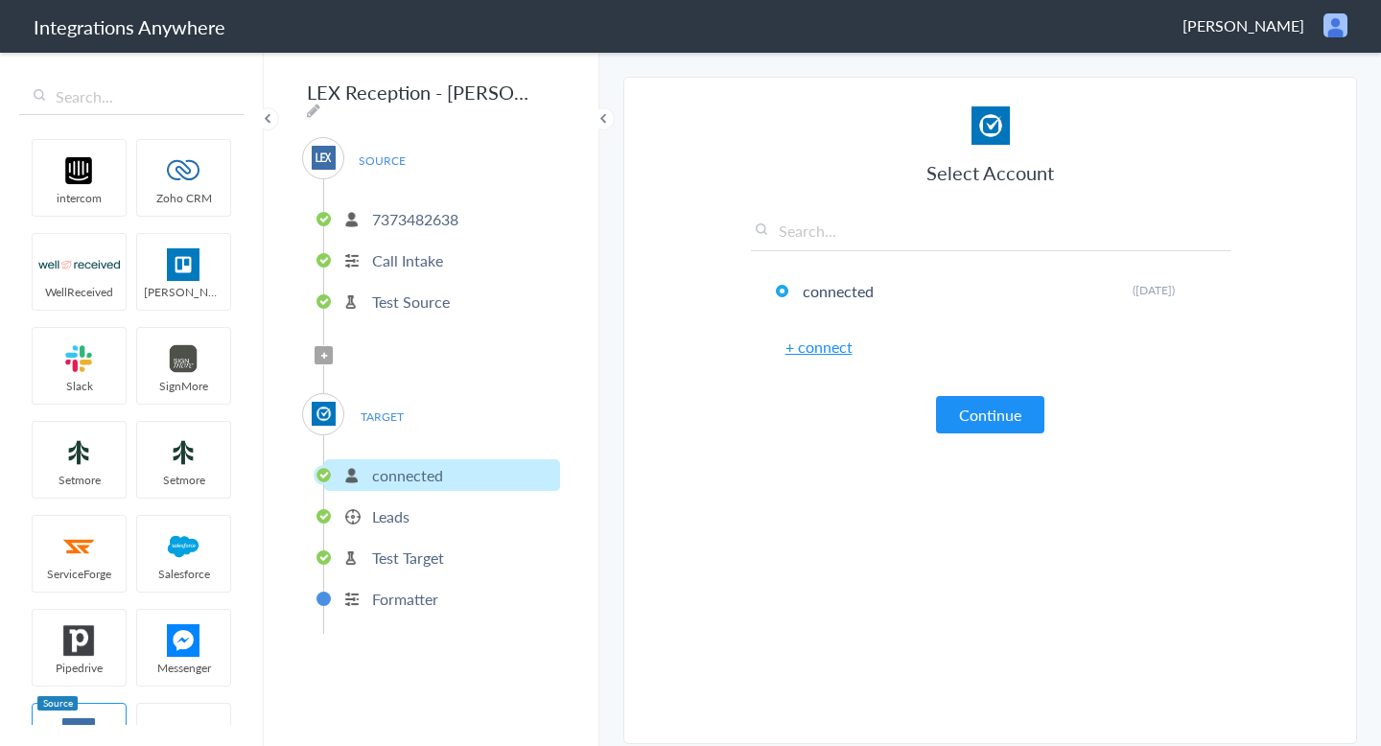
click at [396, 505] on p "Leads" at bounding box center [390, 516] width 37 height 22
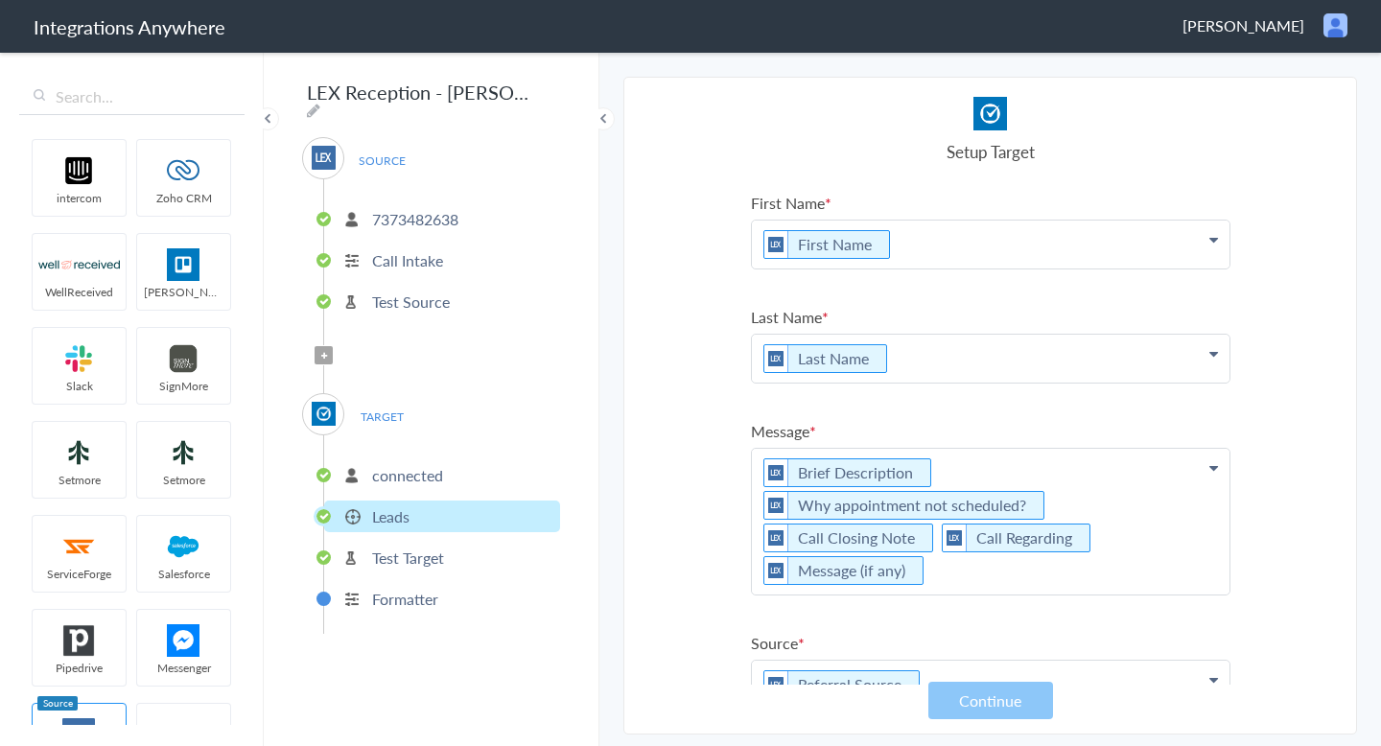
click at [407, 484] on ul "connected Leads Test Target Formatter" at bounding box center [441, 534] width 237 height 199
click at [403, 466] on p "connected" at bounding box center [407, 475] width 71 height 22
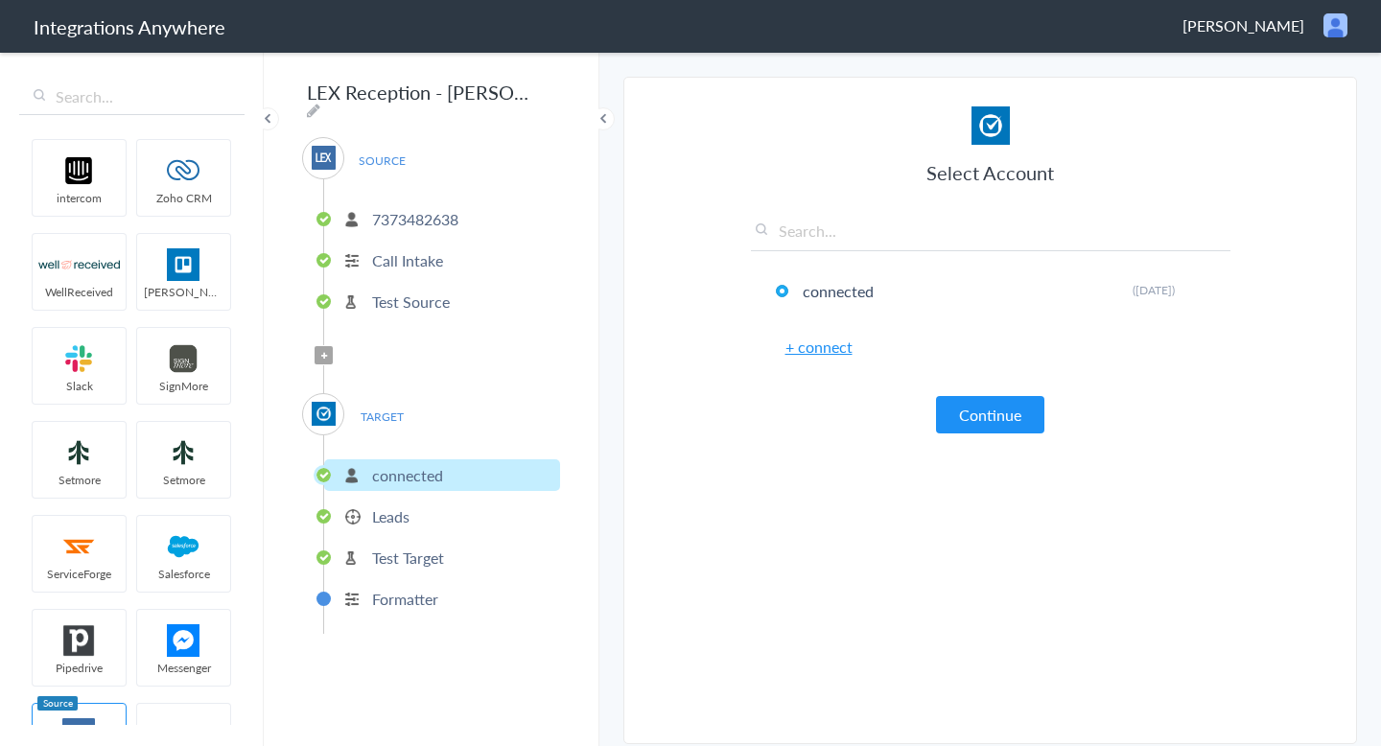
click at [396, 501] on li "Leads" at bounding box center [442, 517] width 236 height 32
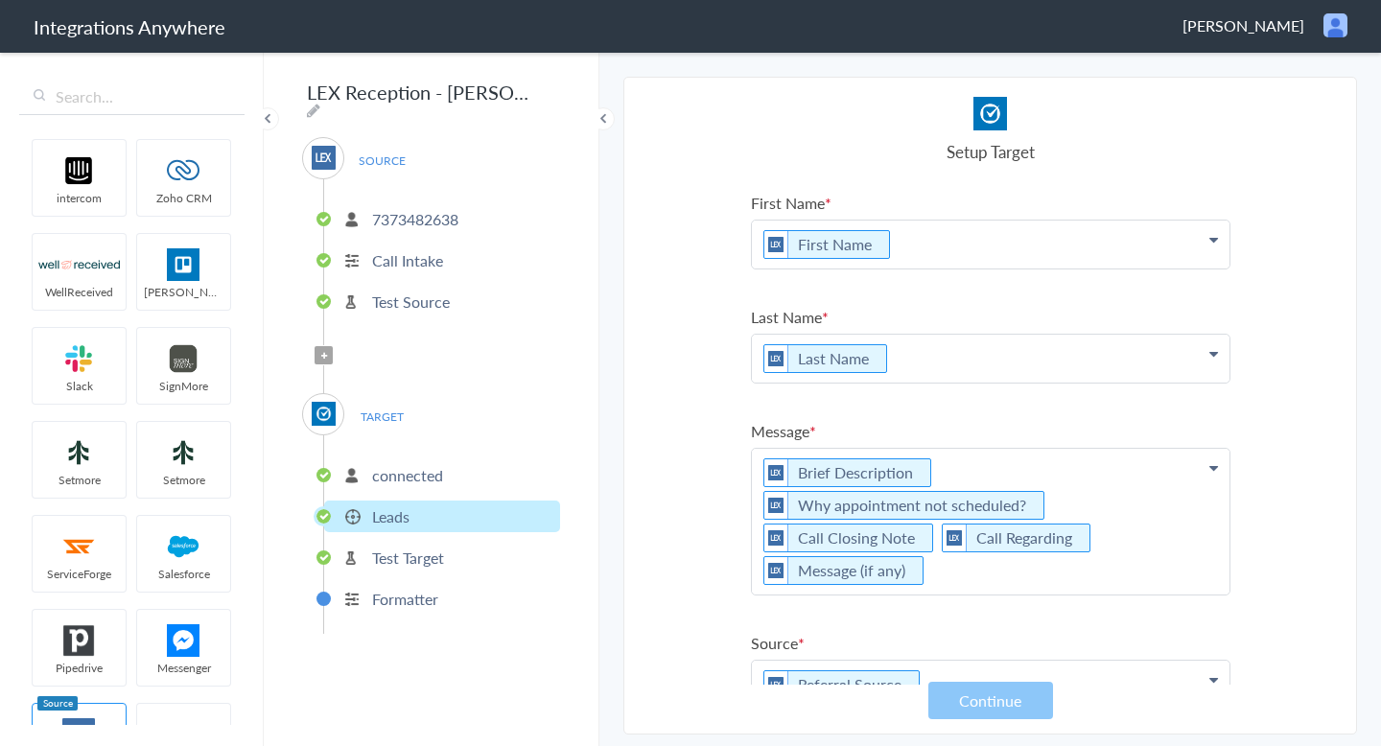
click at [394, 547] on p "Test Target" at bounding box center [408, 558] width 72 height 22
